Goal: Find specific page/section: Find specific page/section

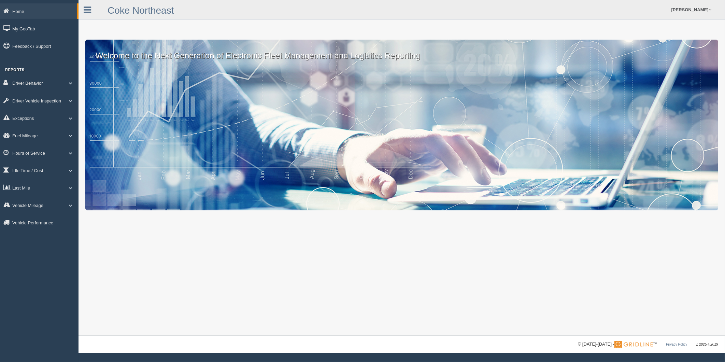
click at [23, 191] on link "Last Mile" at bounding box center [39, 187] width 79 height 15
click at [28, 207] on link "Planned Vs Actual" at bounding box center [44, 203] width 65 height 12
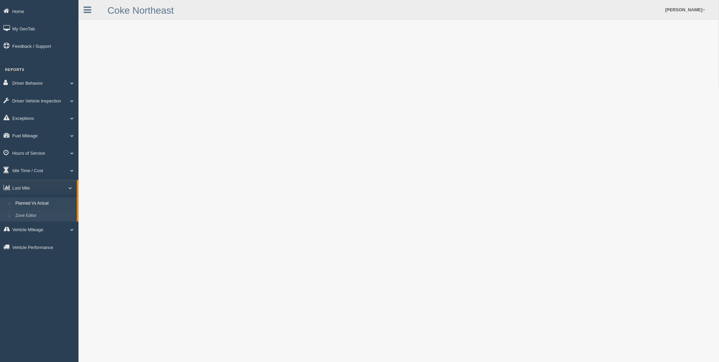
click at [48, 220] on link "Zone Editor" at bounding box center [44, 216] width 65 height 12
